Goal: Use online tool/utility: Use online tool/utility

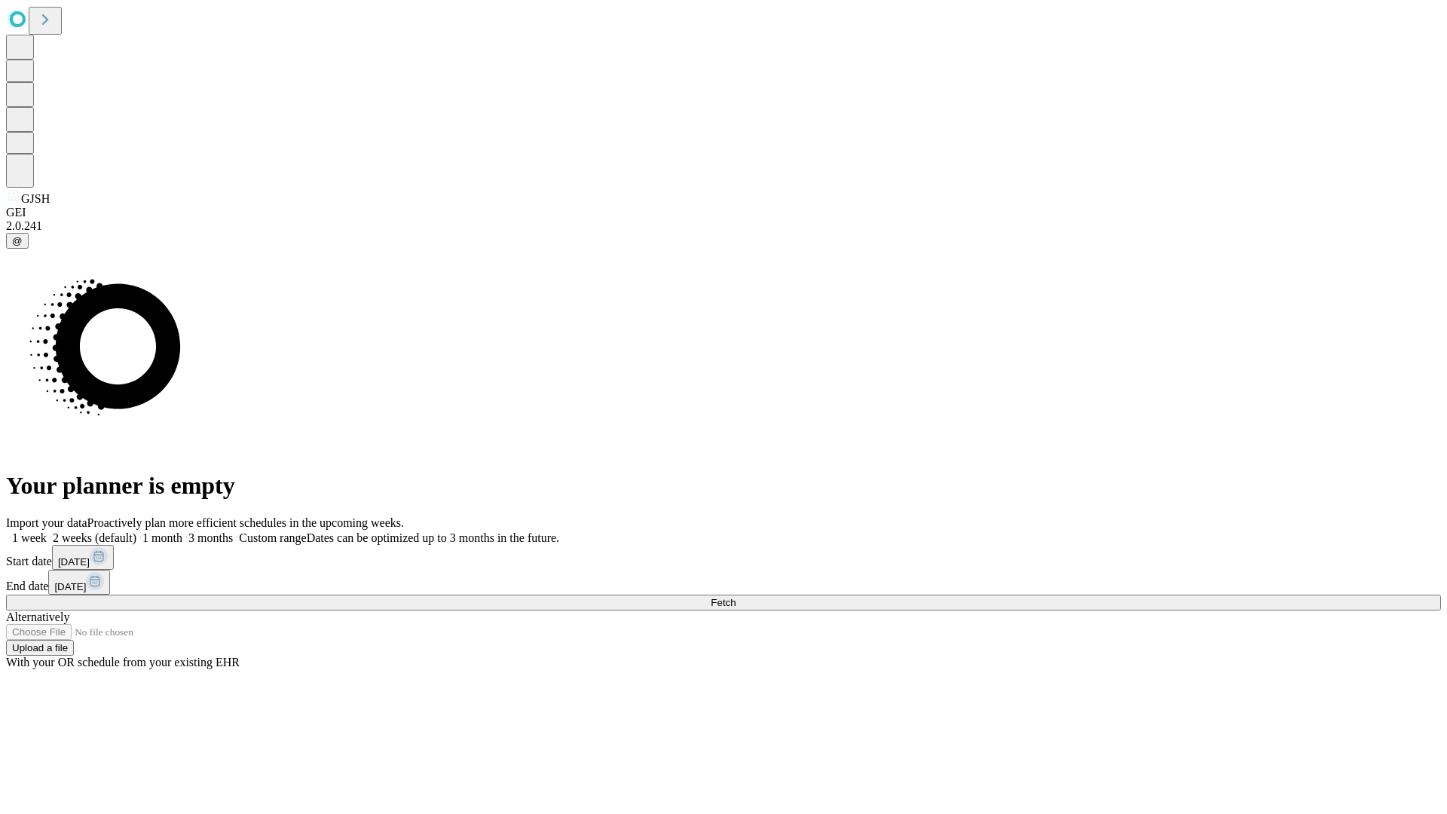
click at [736, 597] on span "Fetch" at bounding box center [723, 602] width 25 height 11
